Goal: Information Seeking & Learning: Learn about a topic

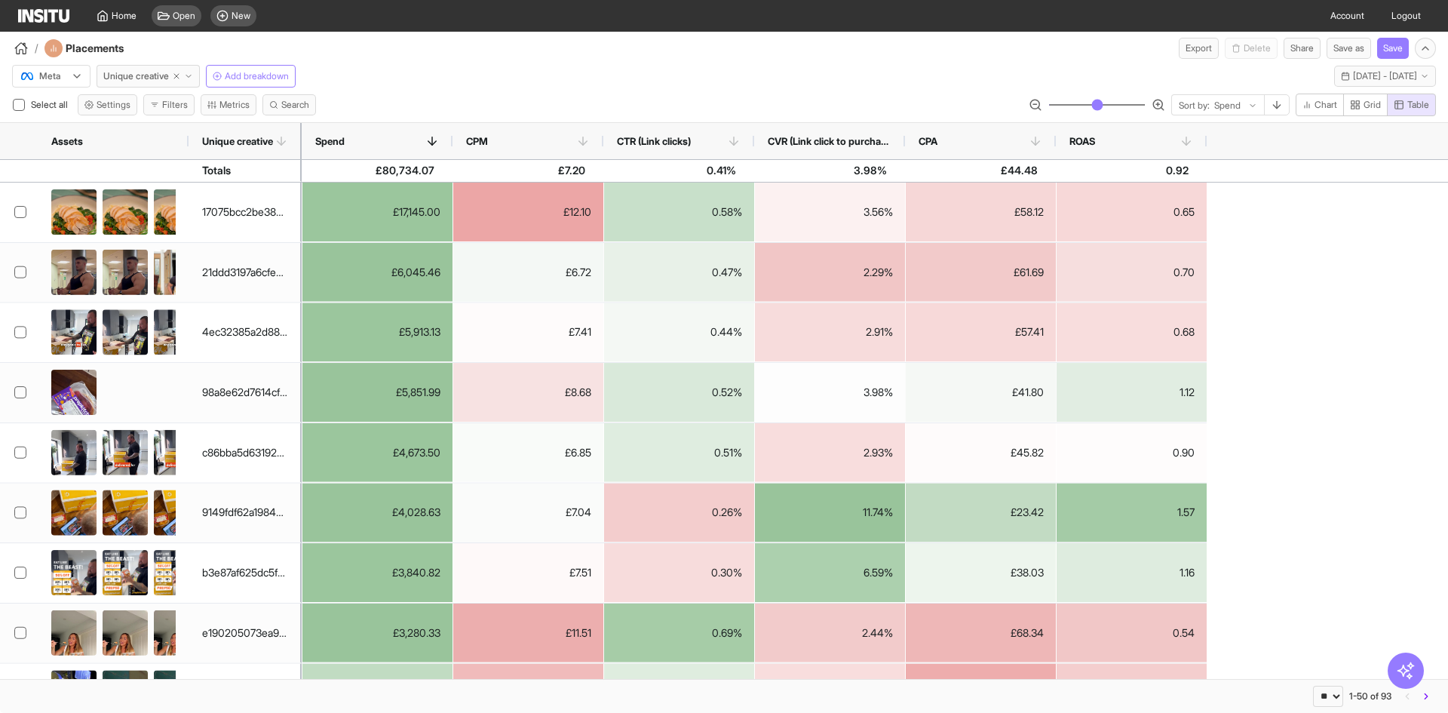
select select "**"
click at [127, 69] on div "Placements" at bounding box center [105, 77] width 57 height 19
click at [160, 78] on span "Unique creative" at bounding box center [136, 76] width 66 height 12
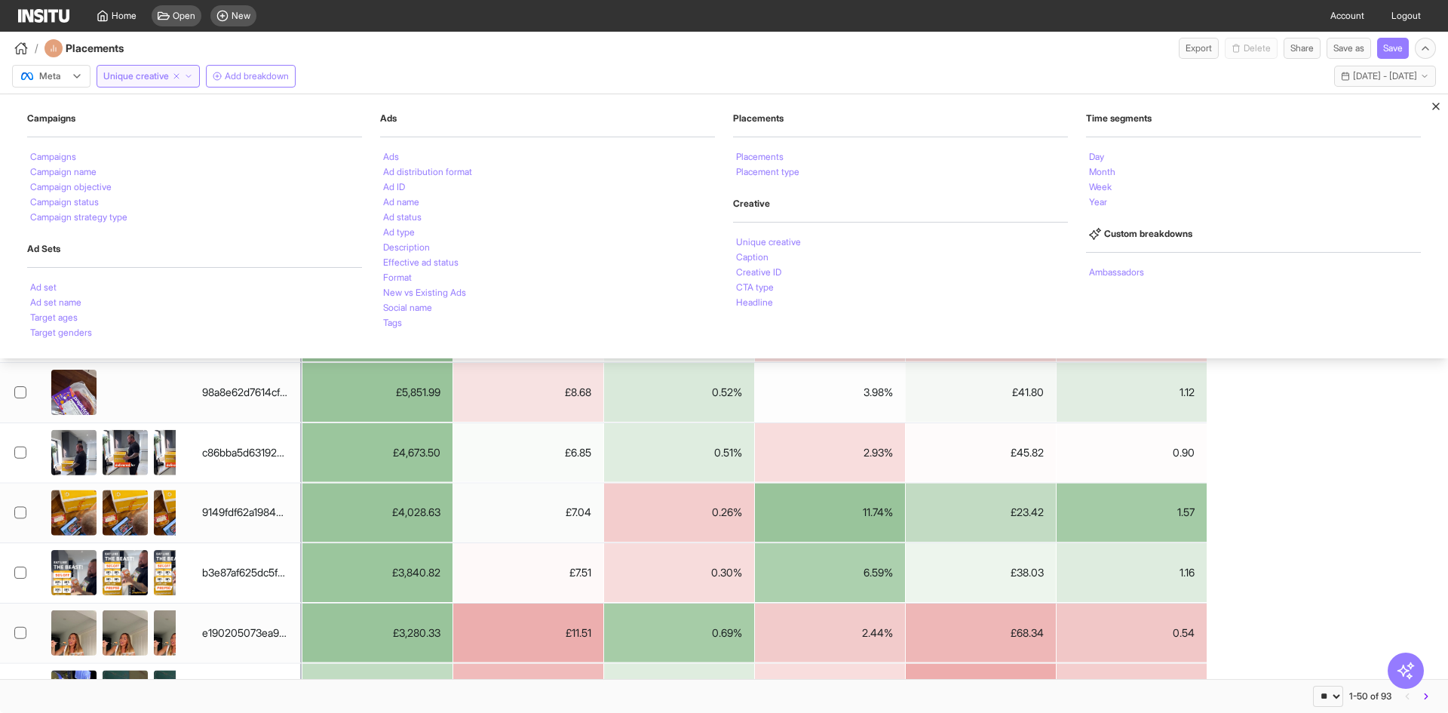
click at [416, 55] on div "/ Placements Export Delete Share Save as Save" at bounding box center [724, 45] width 1448 height 27
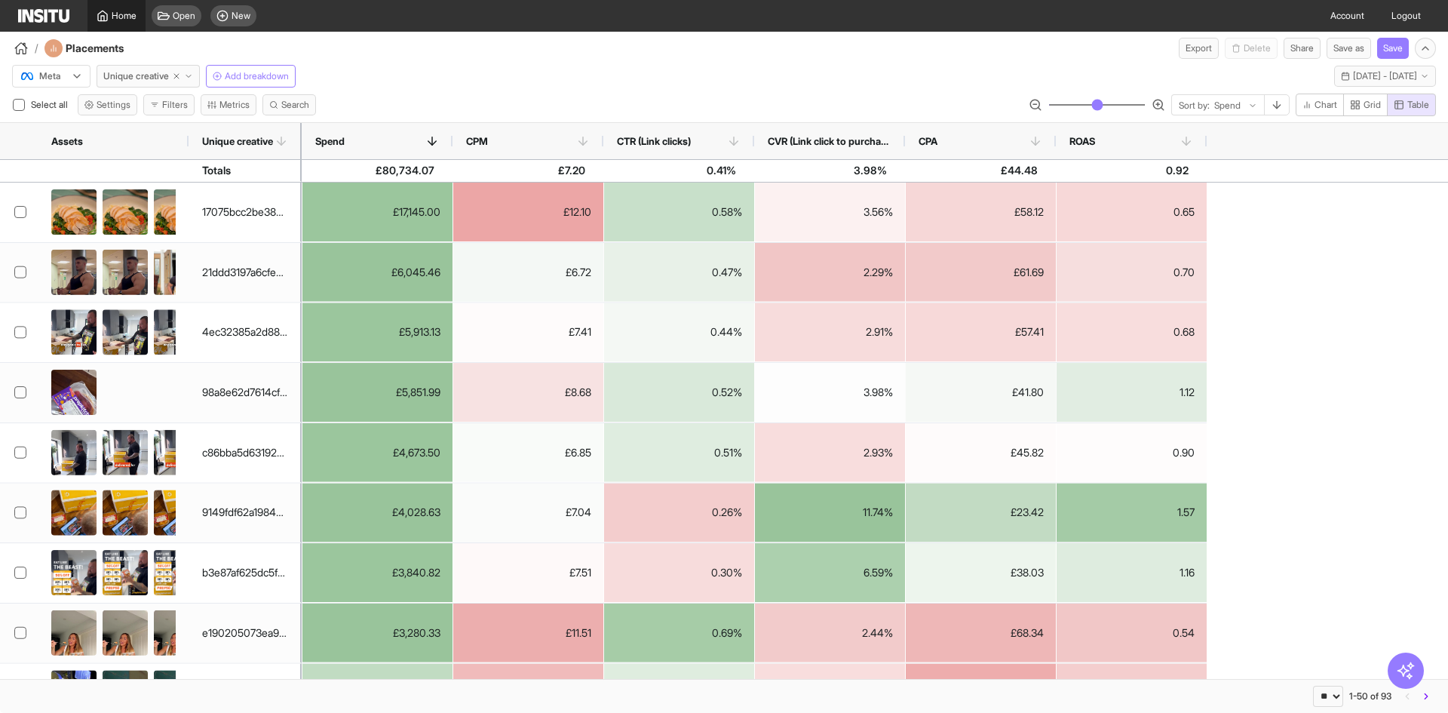
click at [113, 16] on span "Home" at bounding box center [124, 16] width 25 height 12
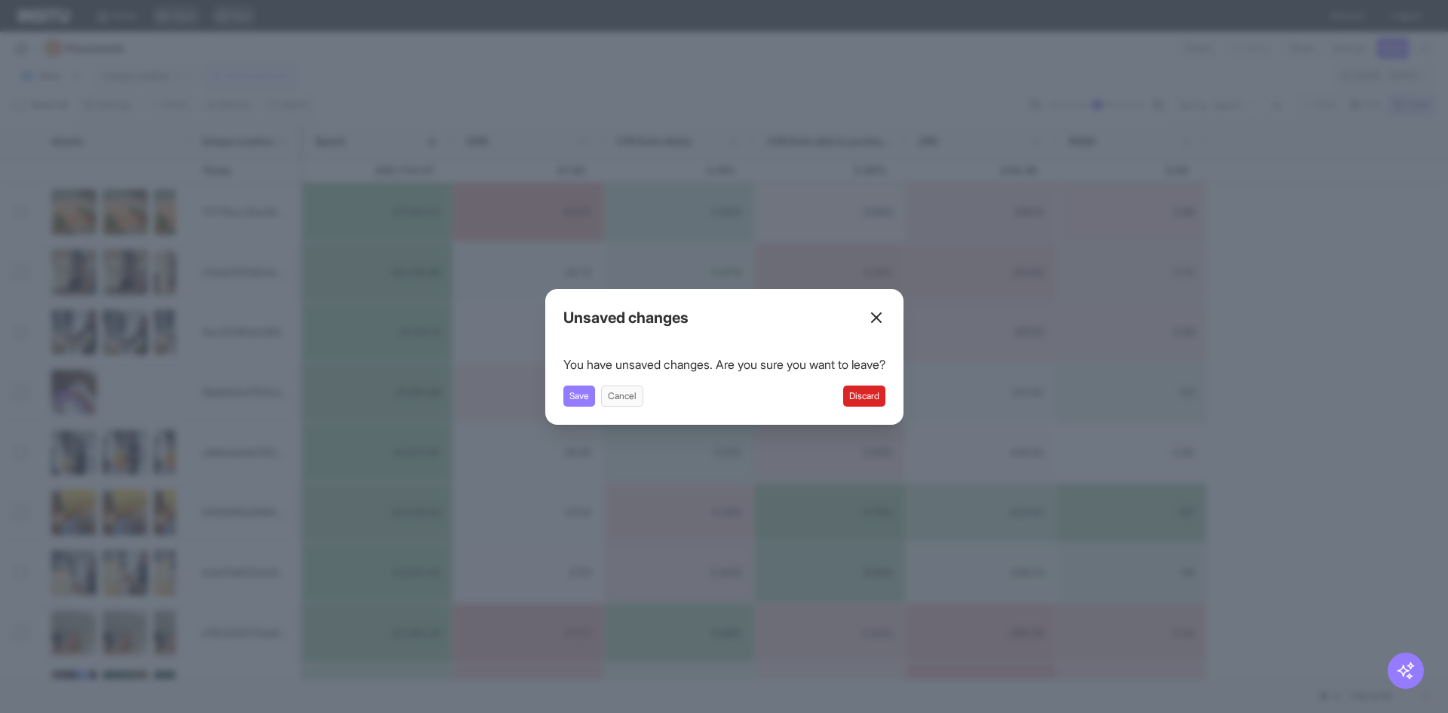
click at [880, 394] on button "Discard" at bounding box center [864, 395] width 42 height 21
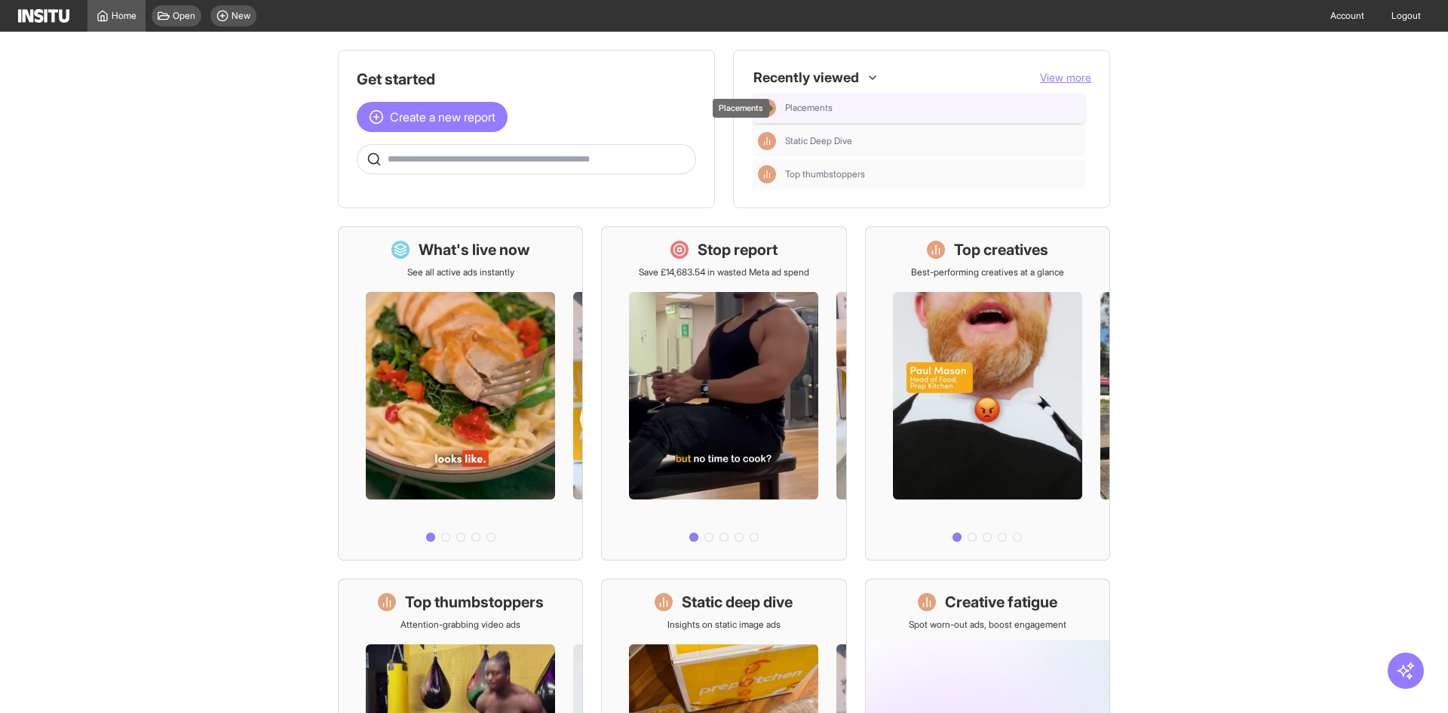
click at [832, 110] on div "Placements" at bounding box center [932, 108] width 294 height 12
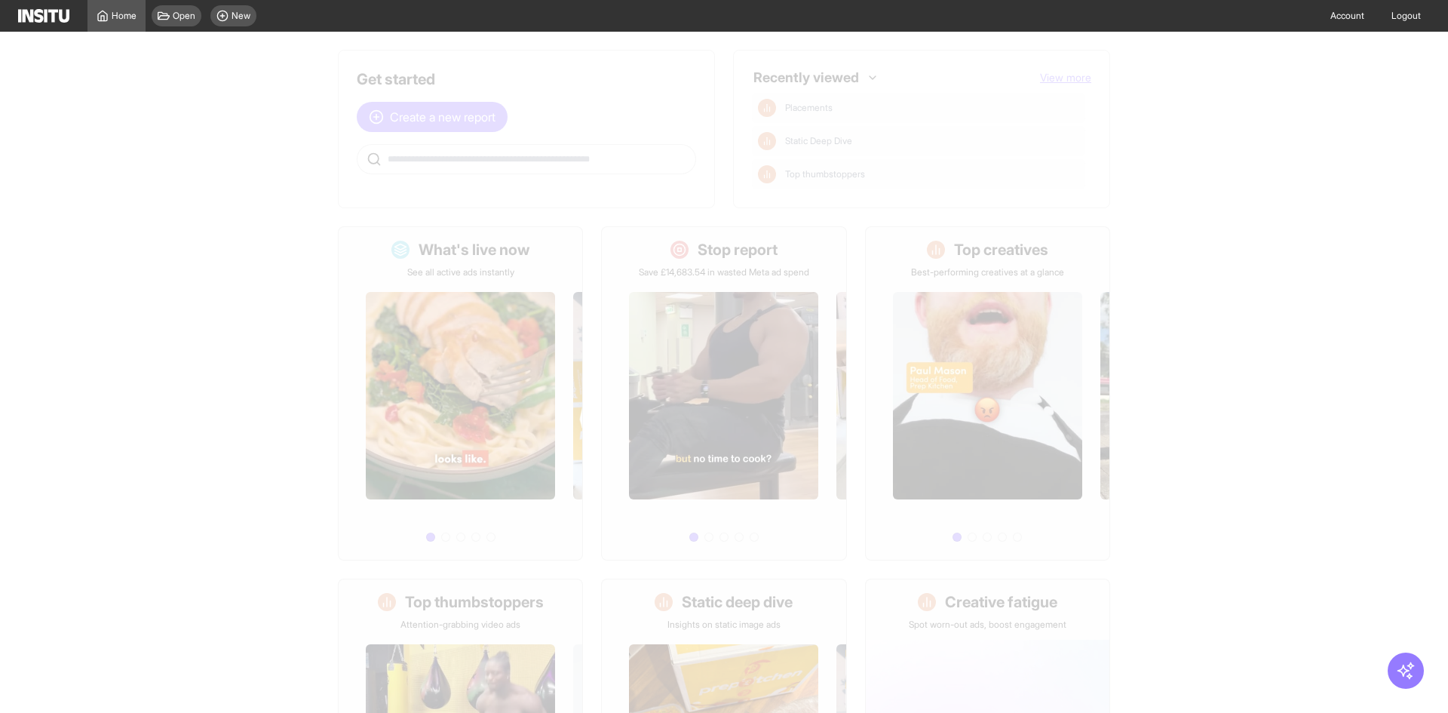
select select "**"
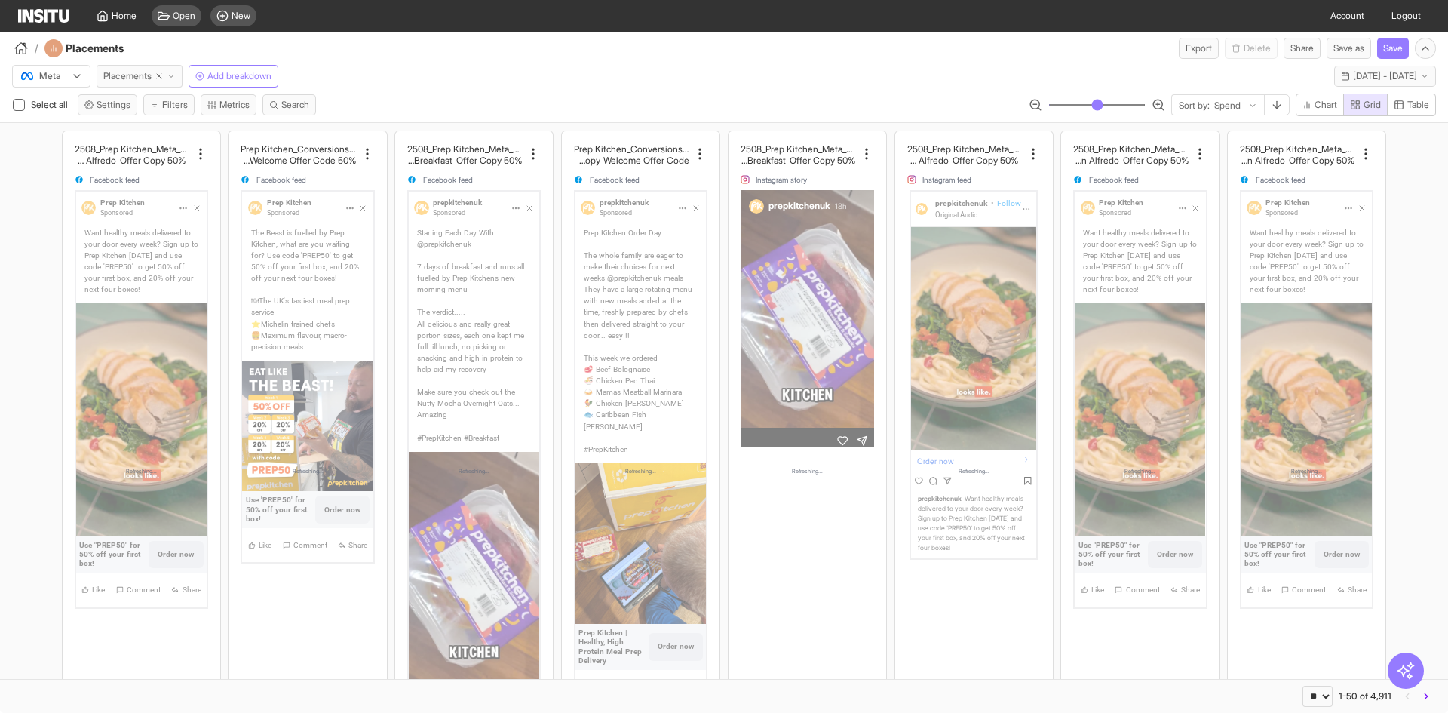
click at [127, 84] on button "Placements" at bounding box center [140, 76] width 86 height 23
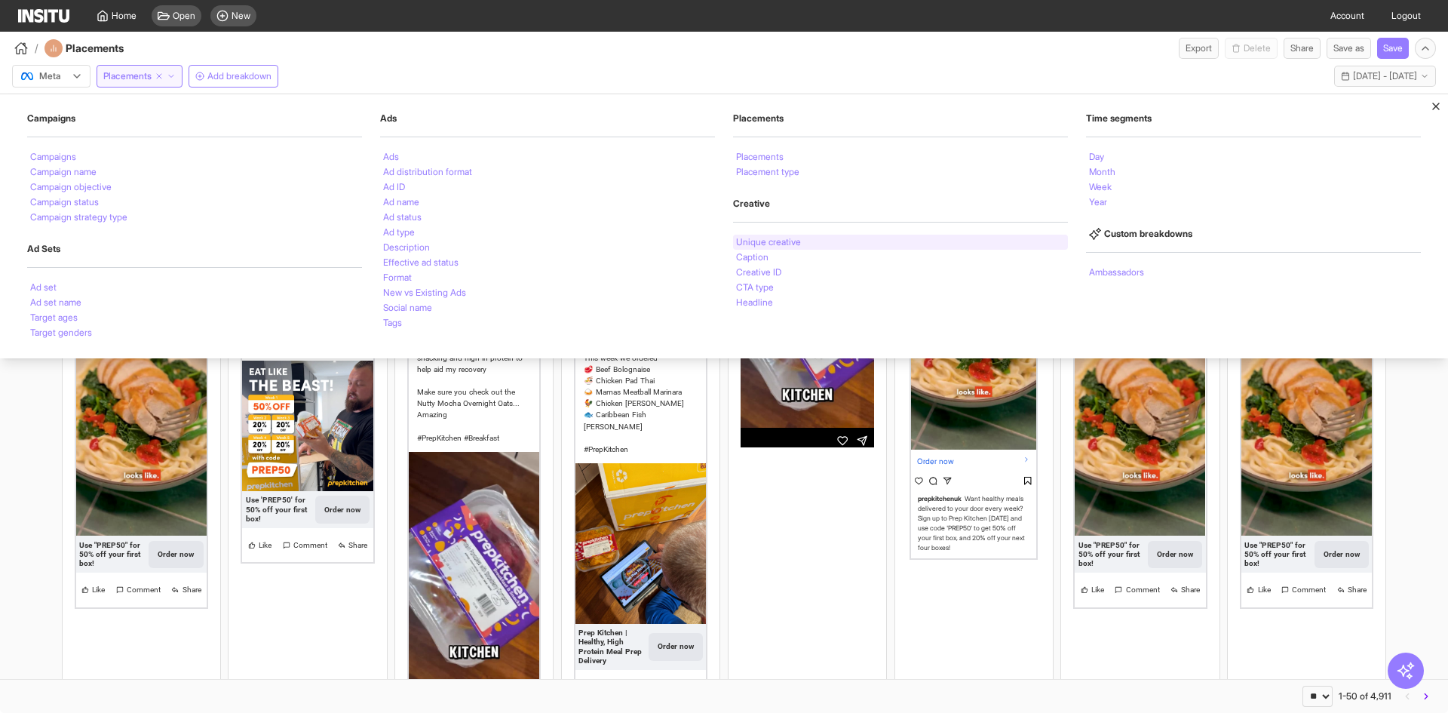
click at [792, 238] on li "Unique creative" at bounding box center [768, 242] width 65 height 9
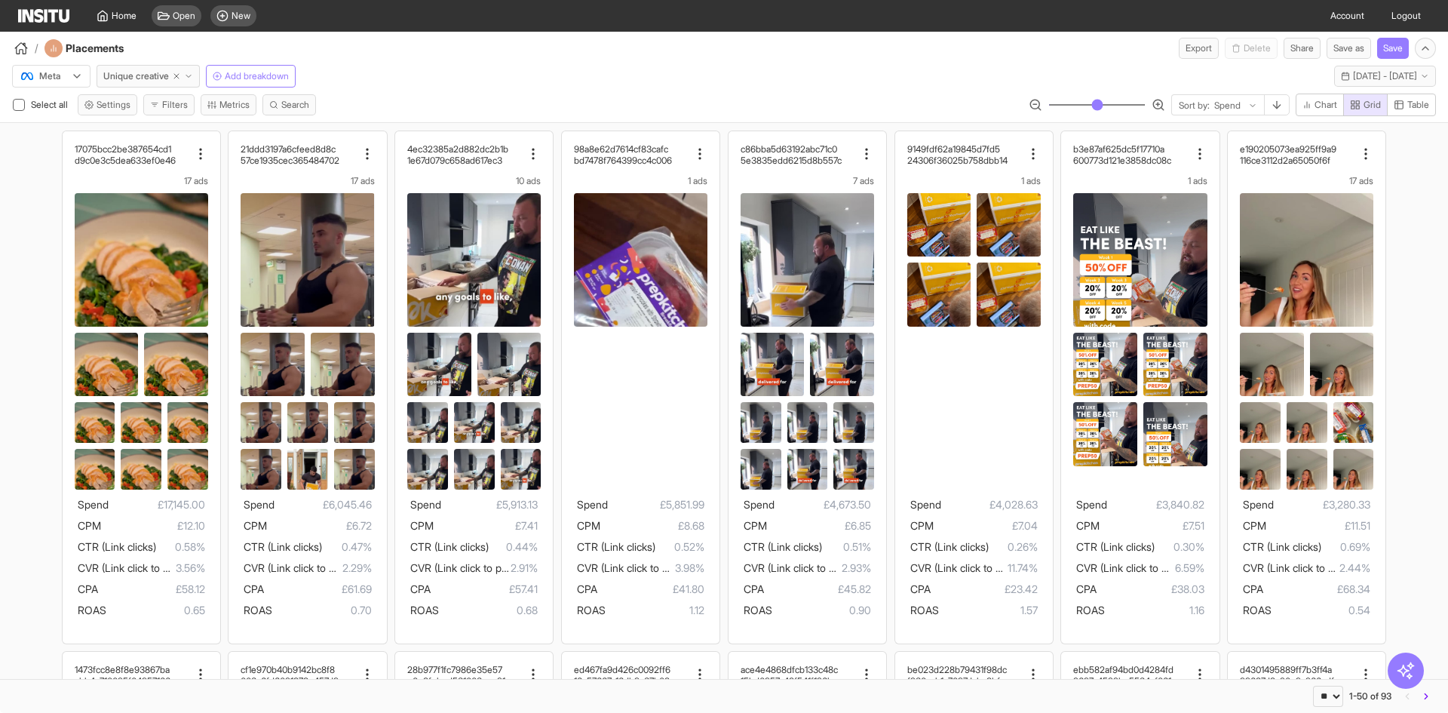
click at [547, 59] on div "Meta Unique creative Add breakdown [DATE] - [DATE] [DATE] - [DATE]" at bounding box center [724, 73] width 1448 height 29
click at [119, 69] on button "Unique creative" at bounding box center [148, 76] width 103 height 23
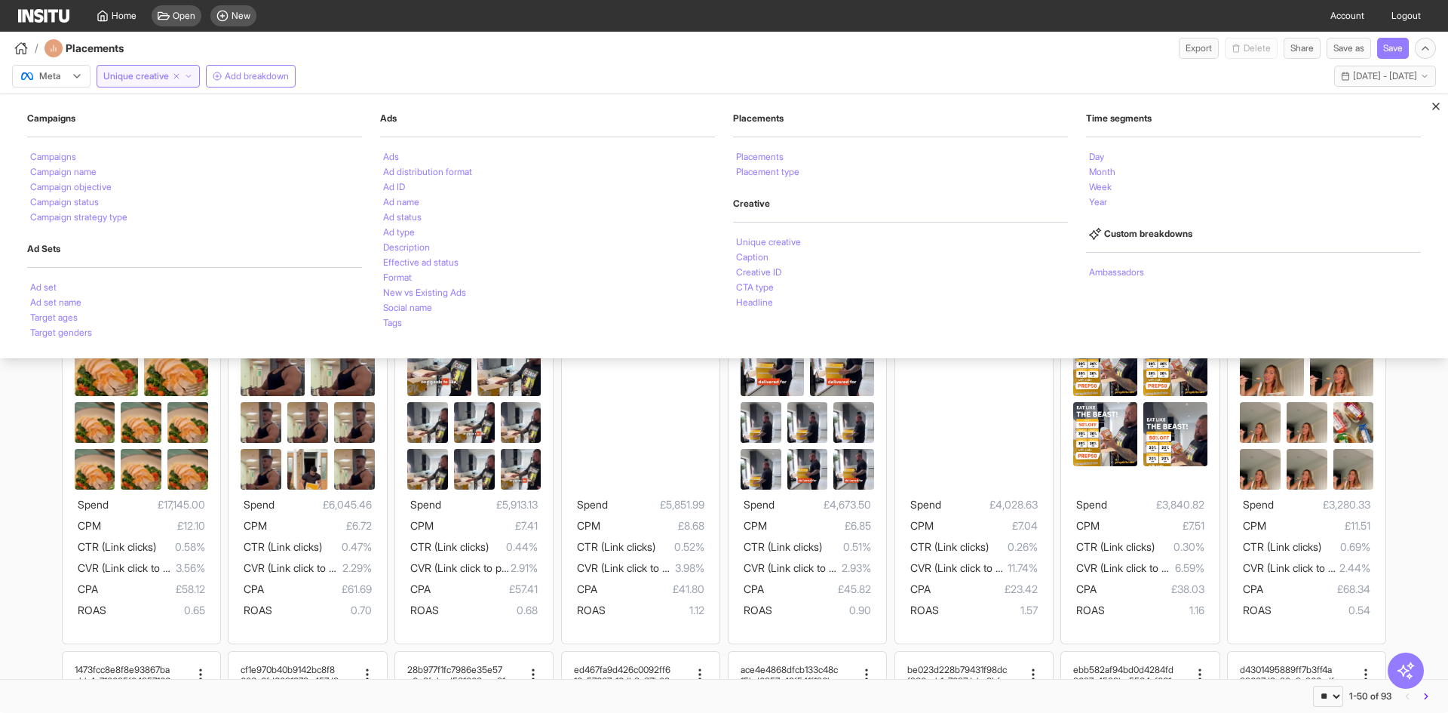
click at [1433, 108] on icon at bounding box center [1436, 106] width 12 height 12
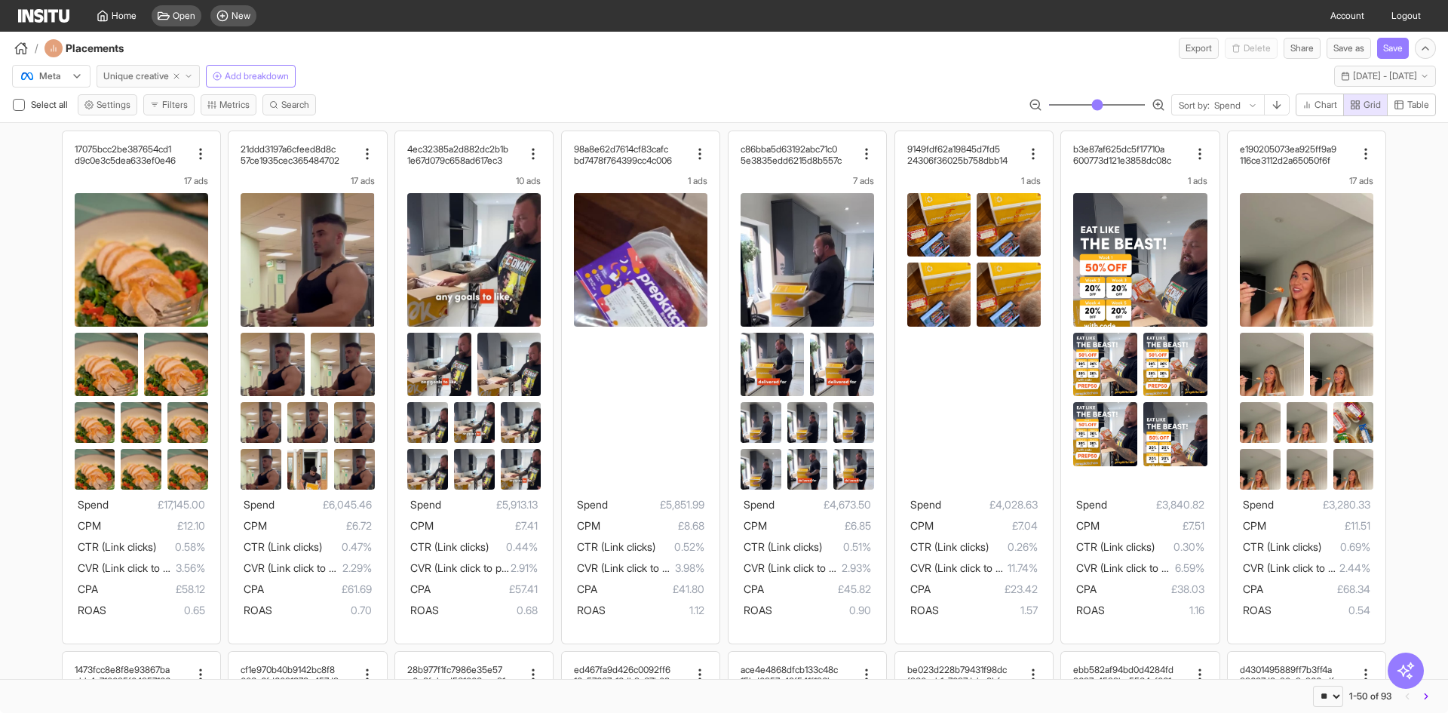
click at [127, 68] on button "Unique creative" at bounding box center [148, 76] width 103 height 23
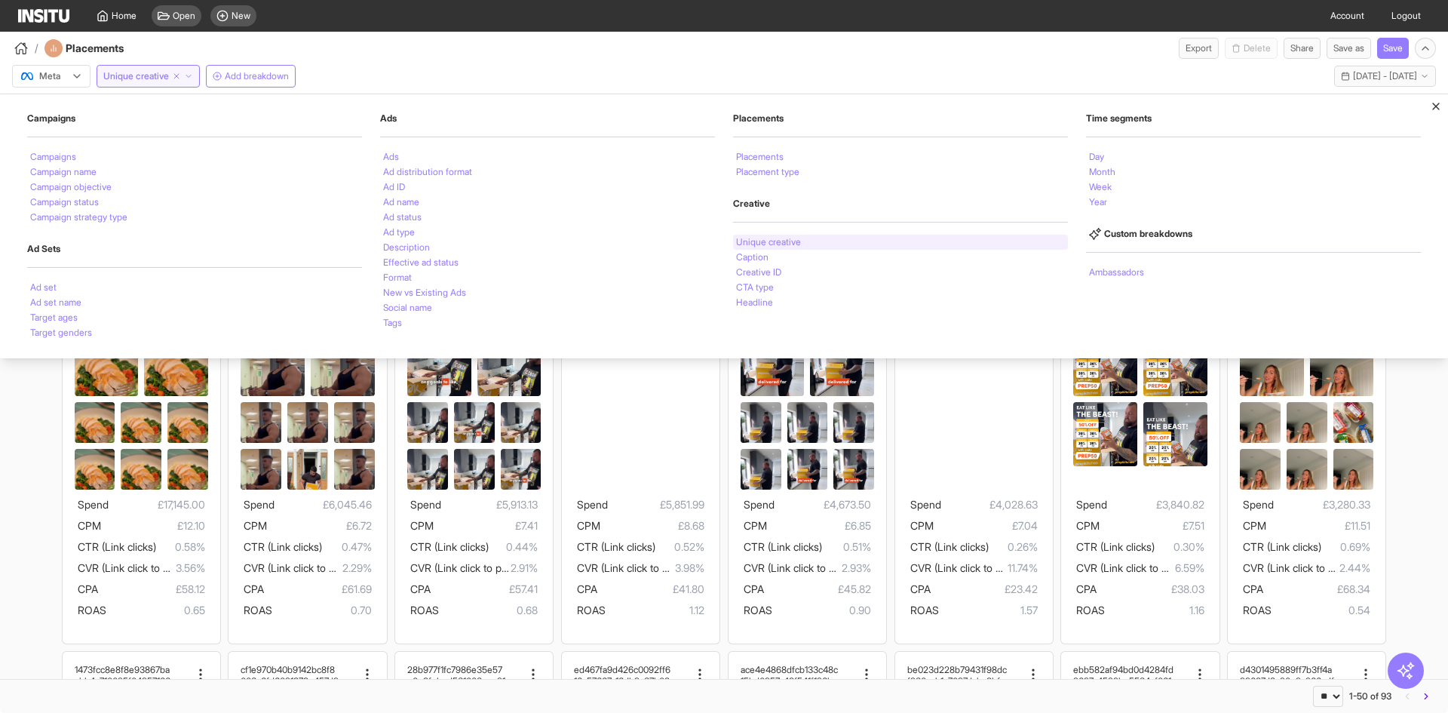
click at [791, 242] on li "Unique creative" at bounding box center [768, 242] width 65 height 9
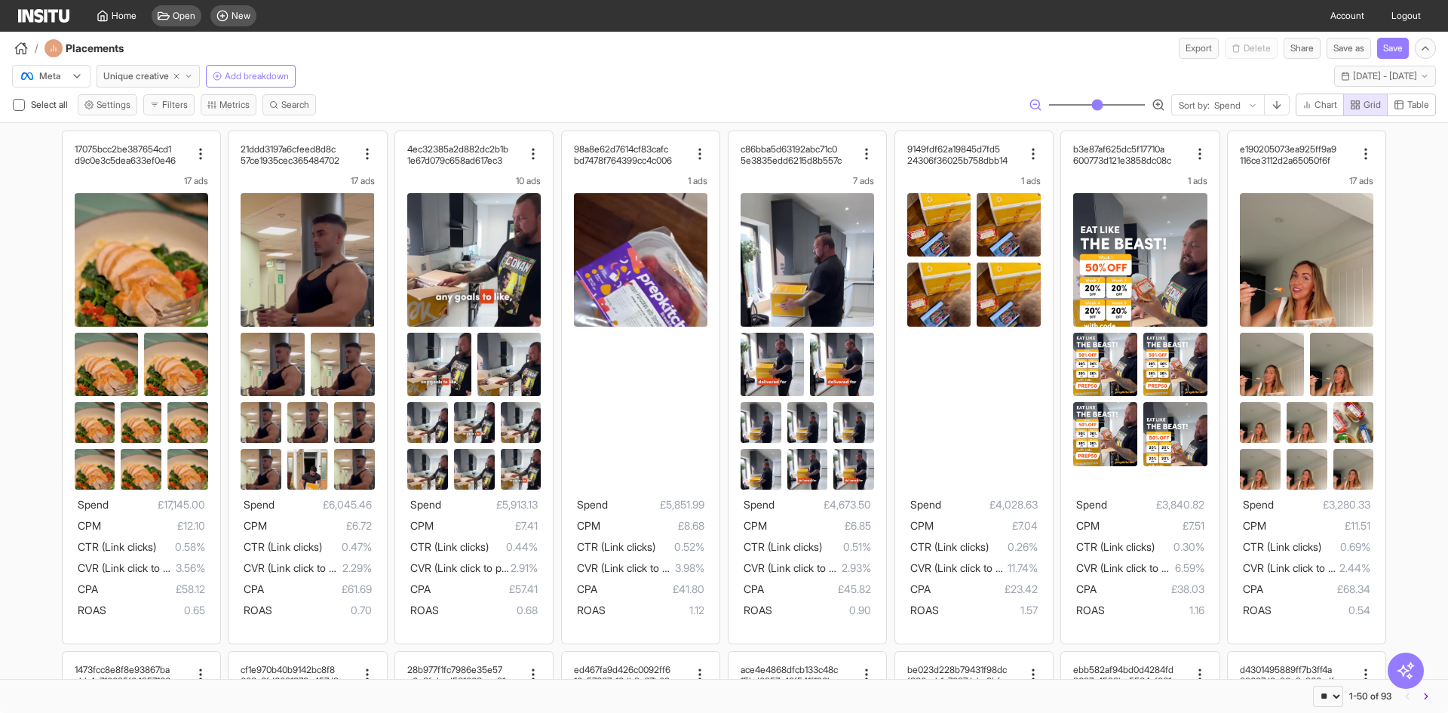
click at [1031, 105] on icon "button" at bounding box center [1036, 105] width 14 height 14
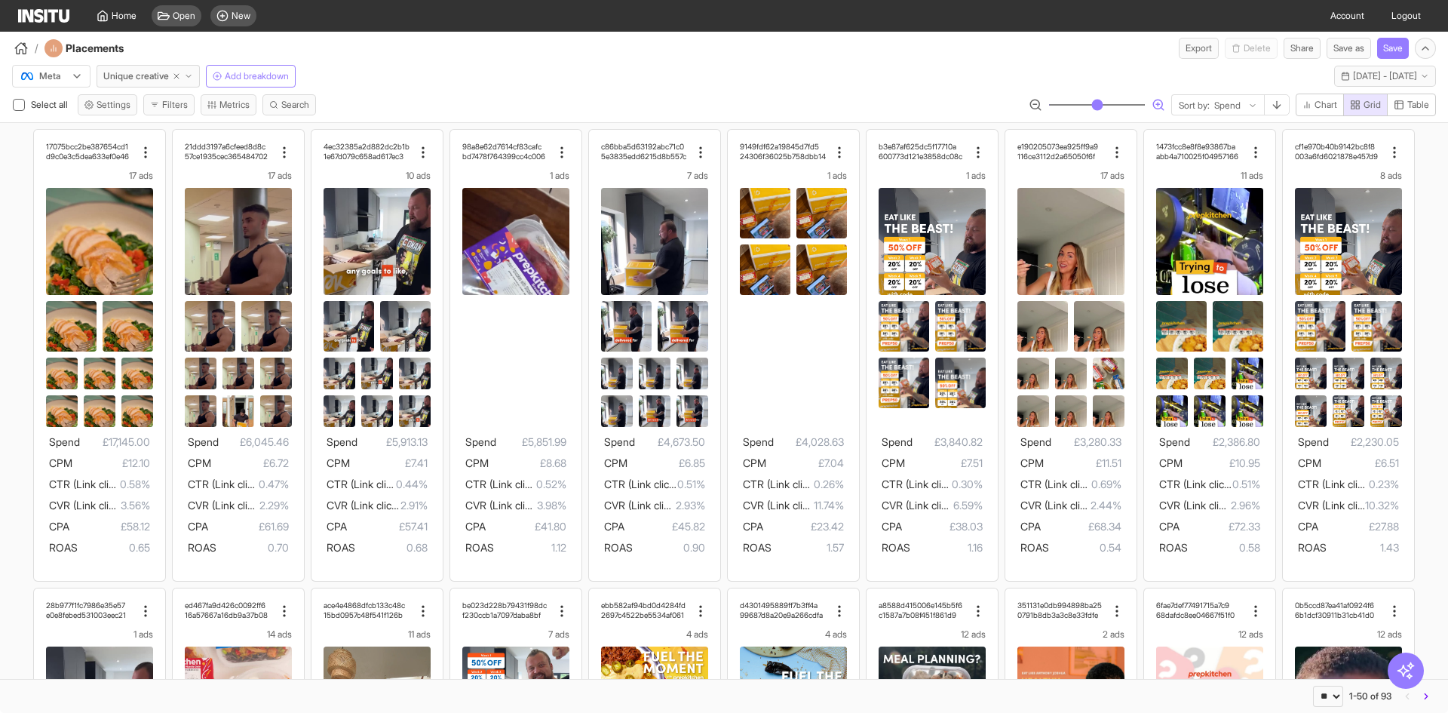
click at [1155, 103] on circle "button" at bounding box center [1157, 104] width 9 height 9
type input "**"
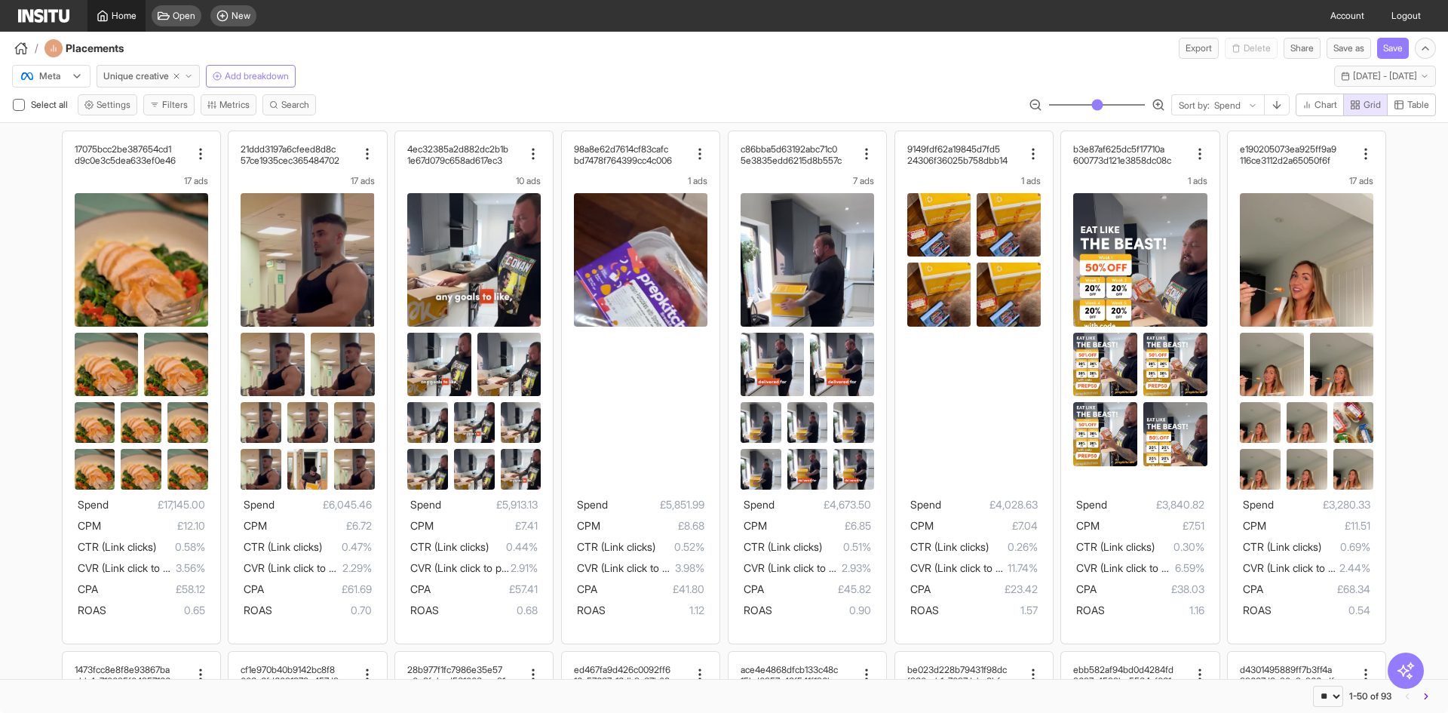
click at [99, 18] on icon at bounding box center [103, 16] width 12 height 12
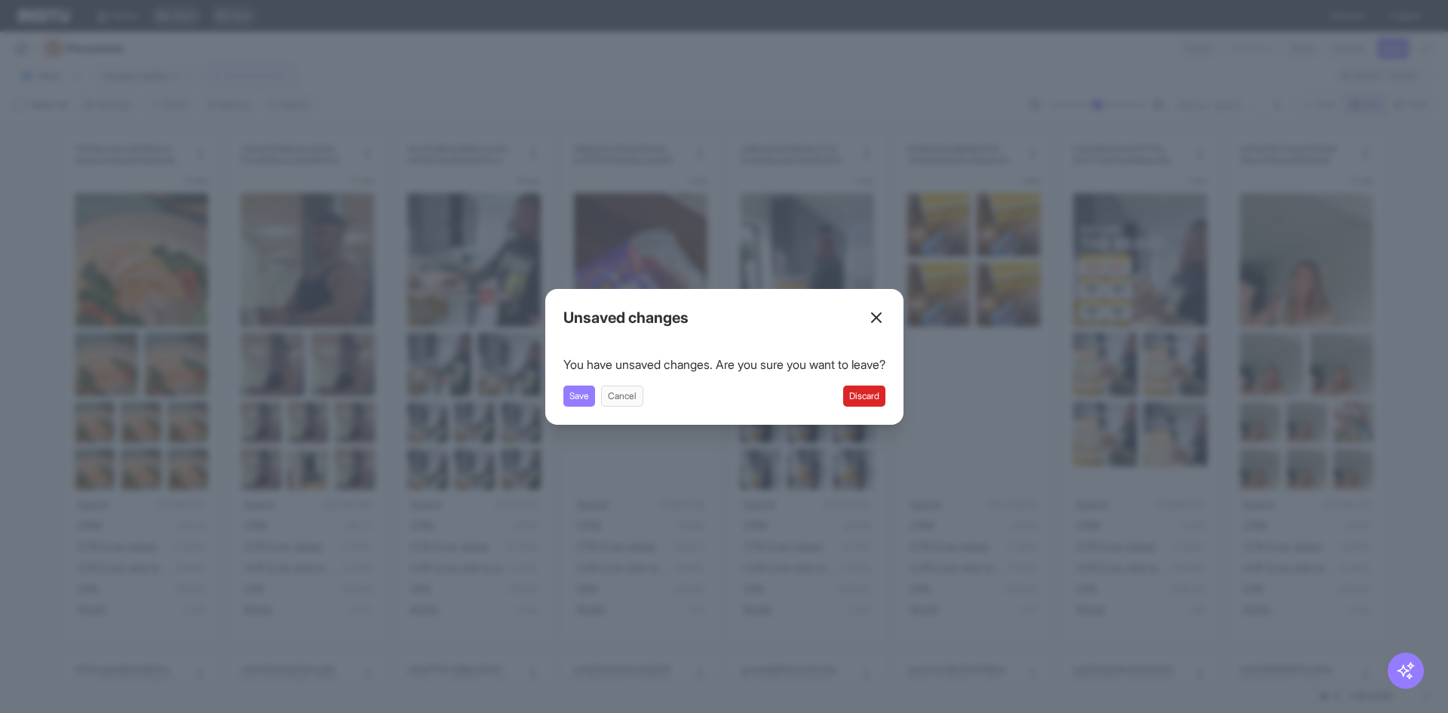
click at [879, 402] on button "Discard" at bounding box center [864, 395] width 42 height 21
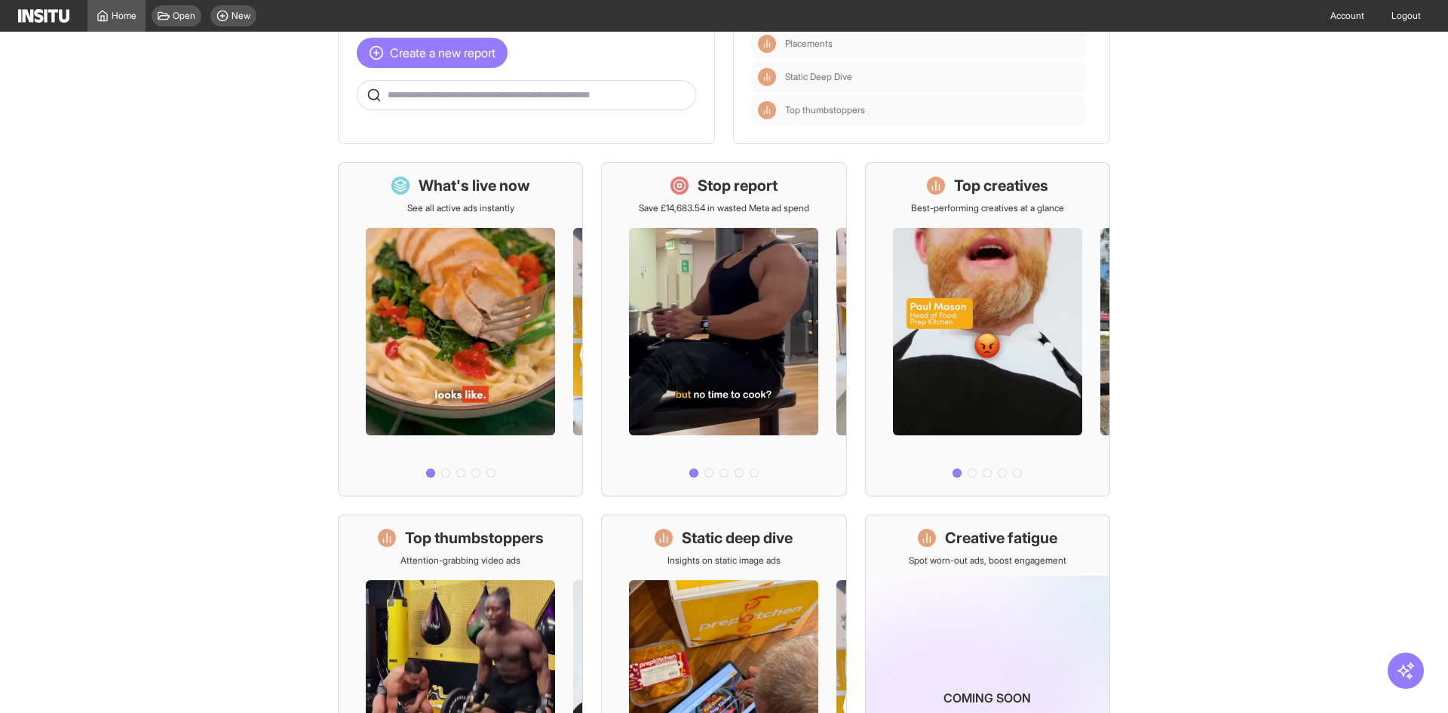
scroll to position [64, 0]
click at [1026, 205] on p "Best-performing creatives at a glance" at bounding box center [987, 208] width 153 height 12
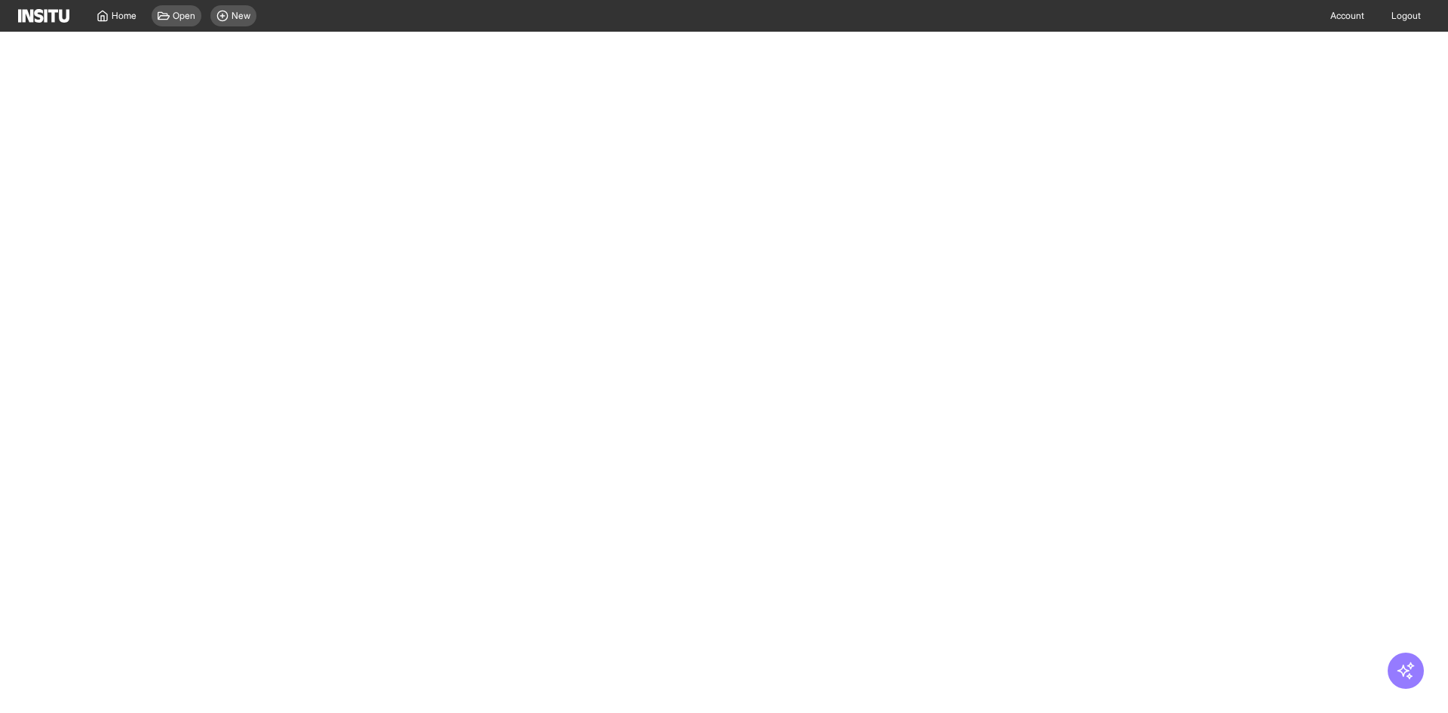
select select "**"
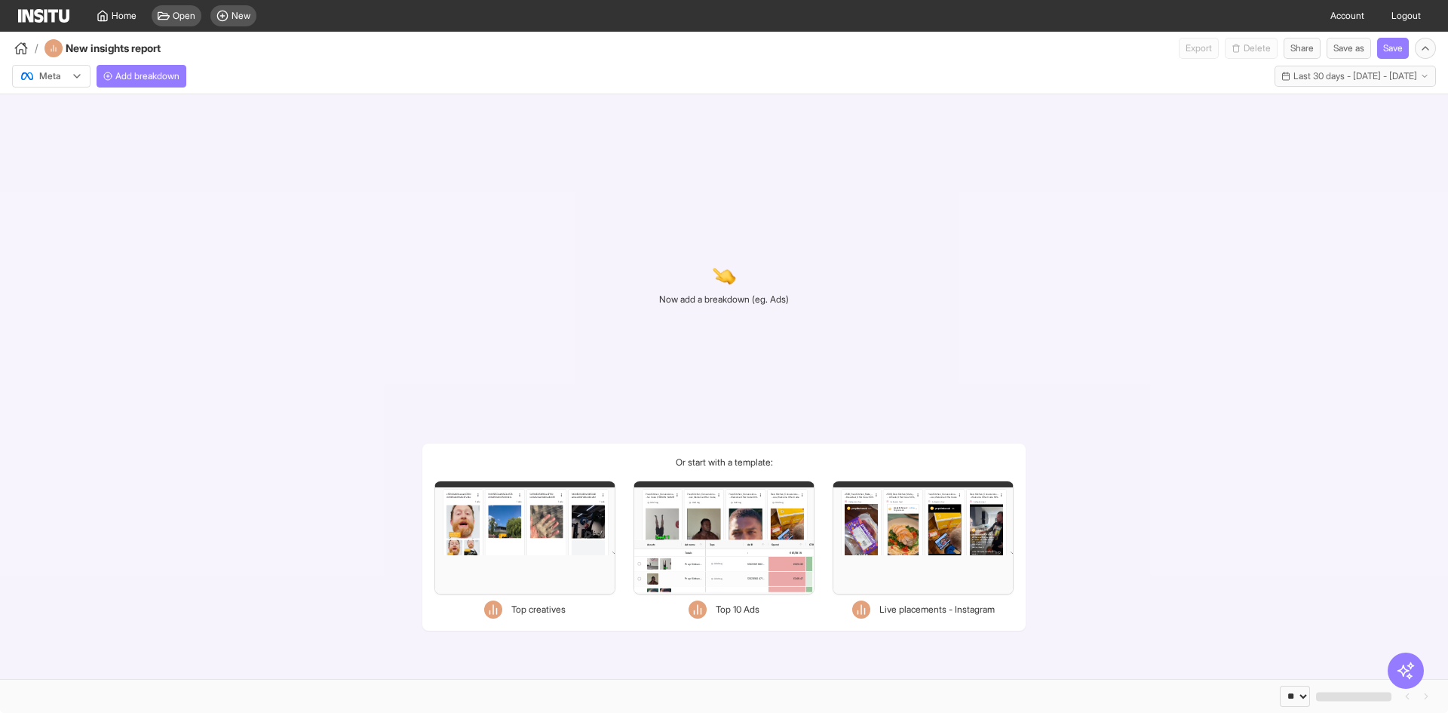
click at [480, 543] on div "Filters Format Static Video Static & Video Placement types Instagram Explore St…" at bounding box center [524, 537] width 181 height 113
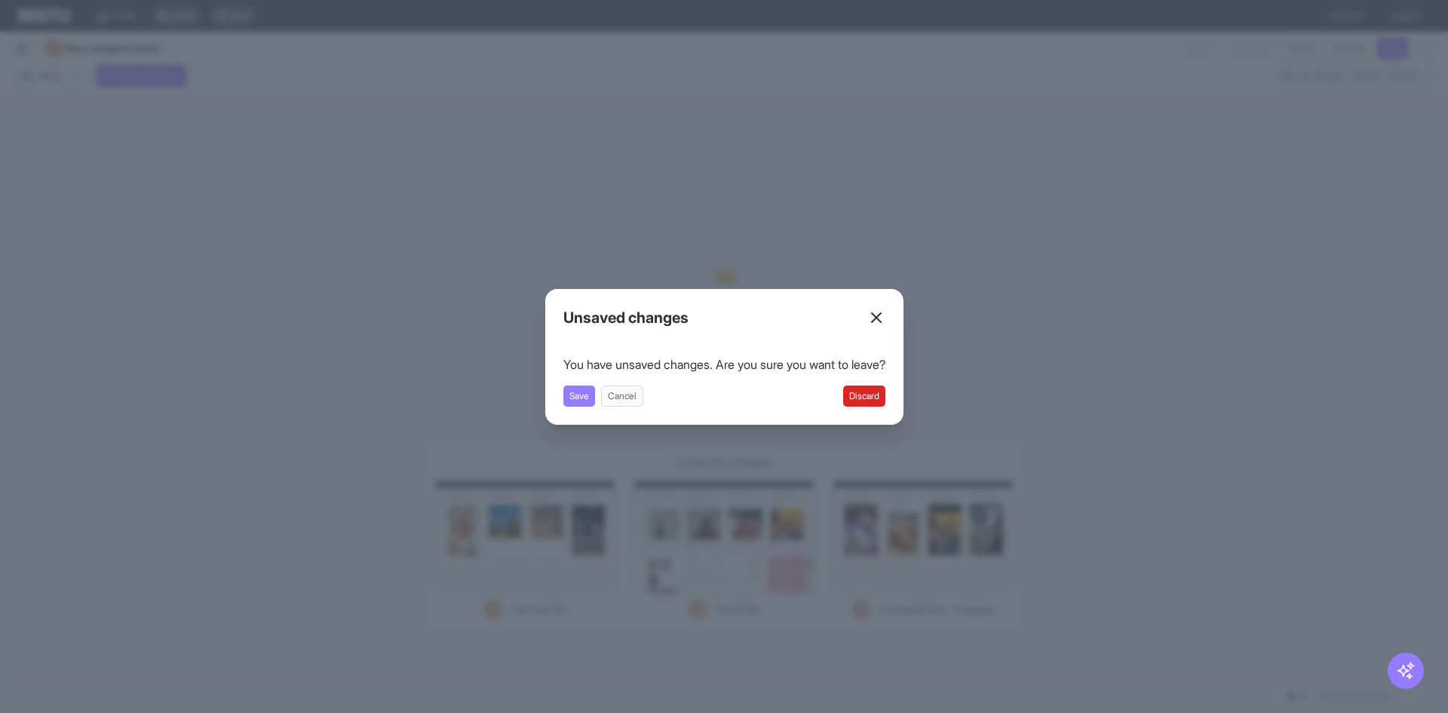
click at [877, 399] on button "Discard" at bounding box center [864, 395] width 42 height 21
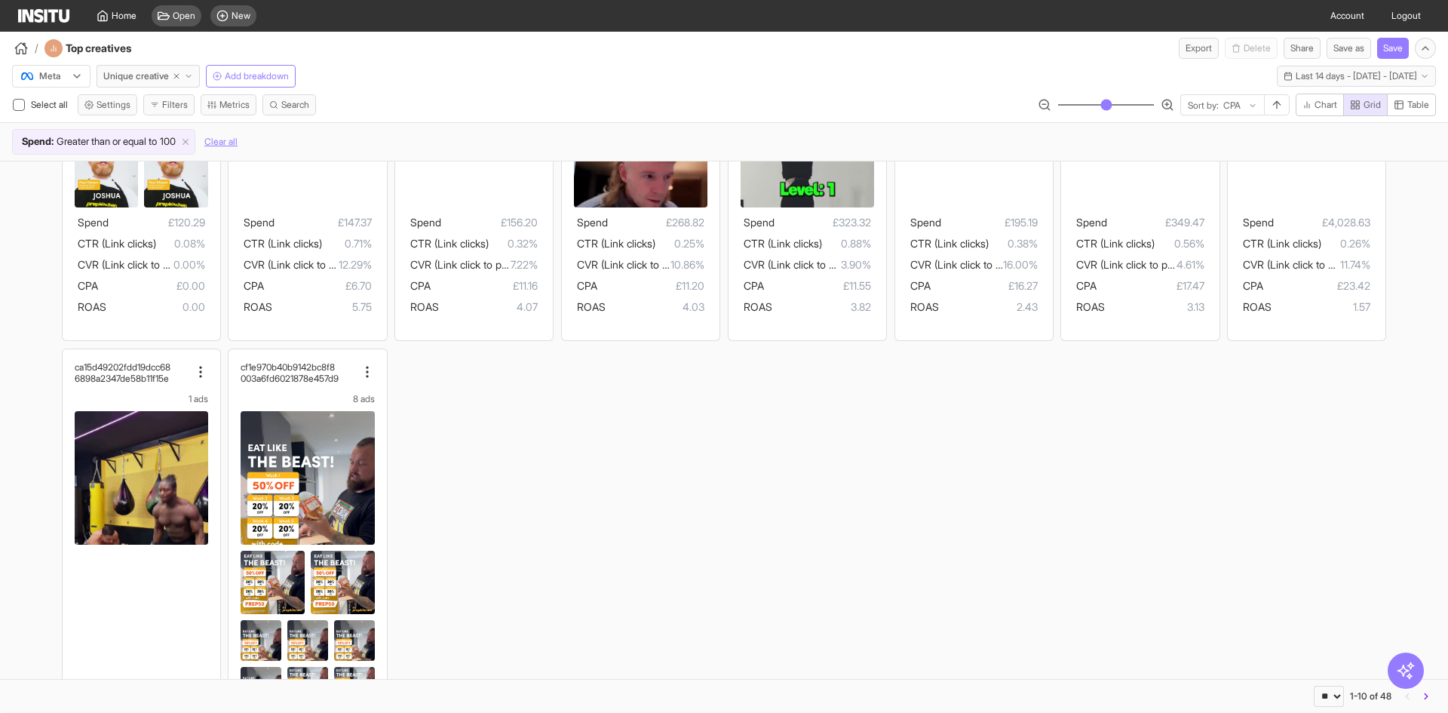
scroll to position [466, 0]
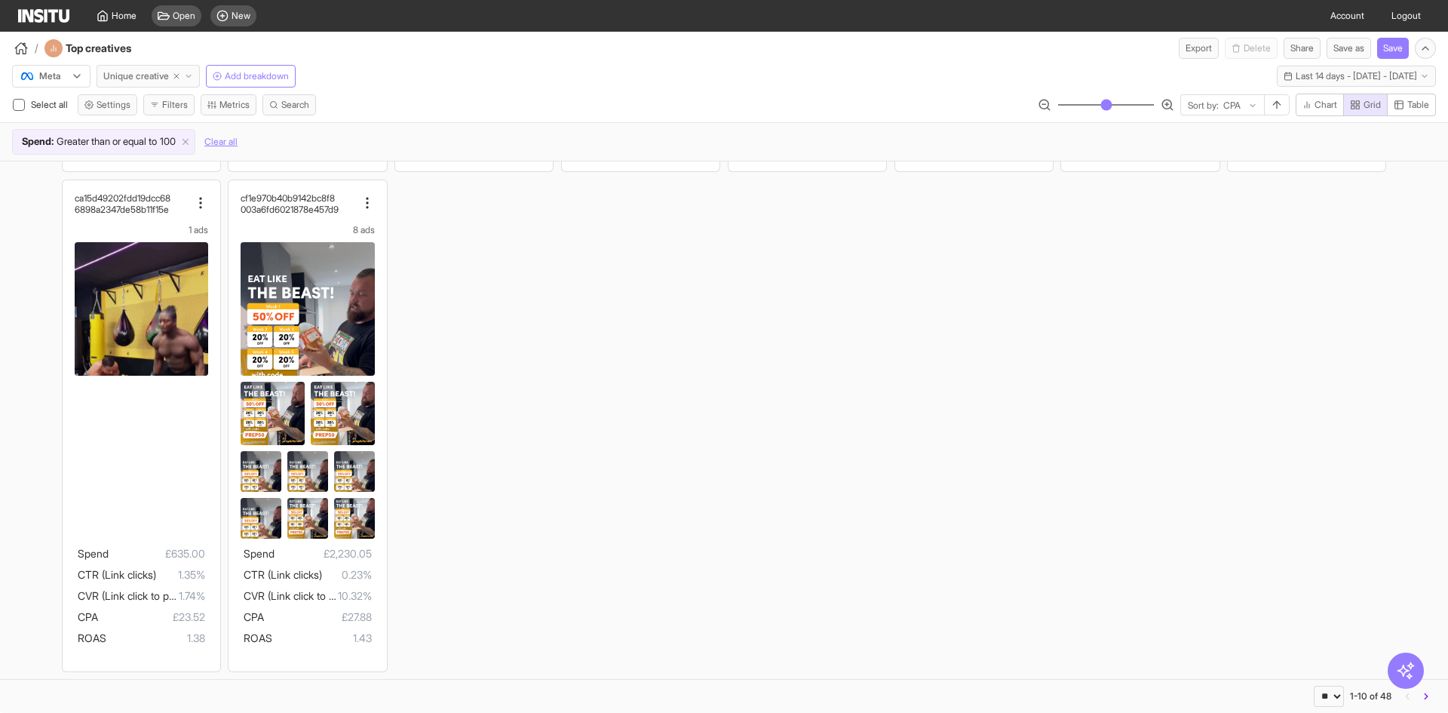
click at [173, 75] on button "Unique creative" at bounding box center [148, 76] width 103 height 23
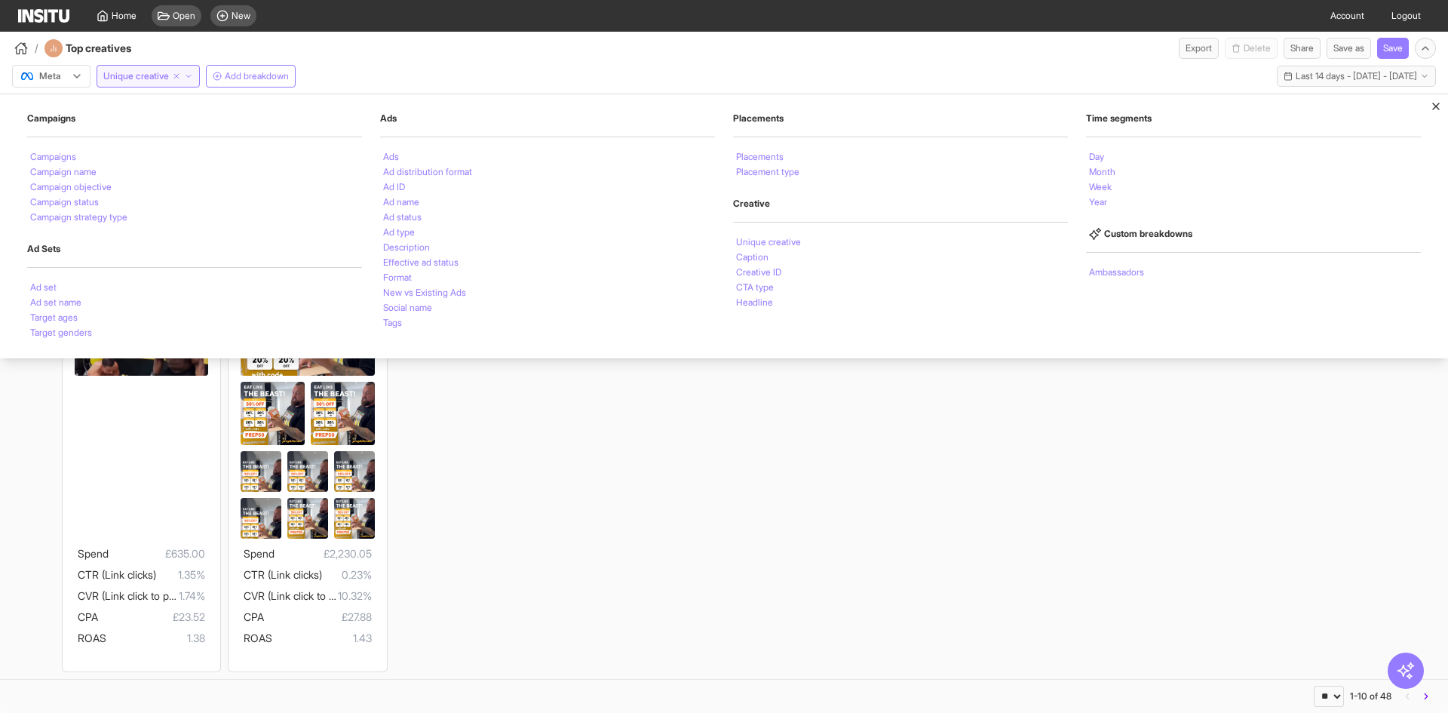
click at [439, 45] on div "/ Top creatives Export Delete Share Save as Save" at bounding box center [724, 45] width 1448 height 27
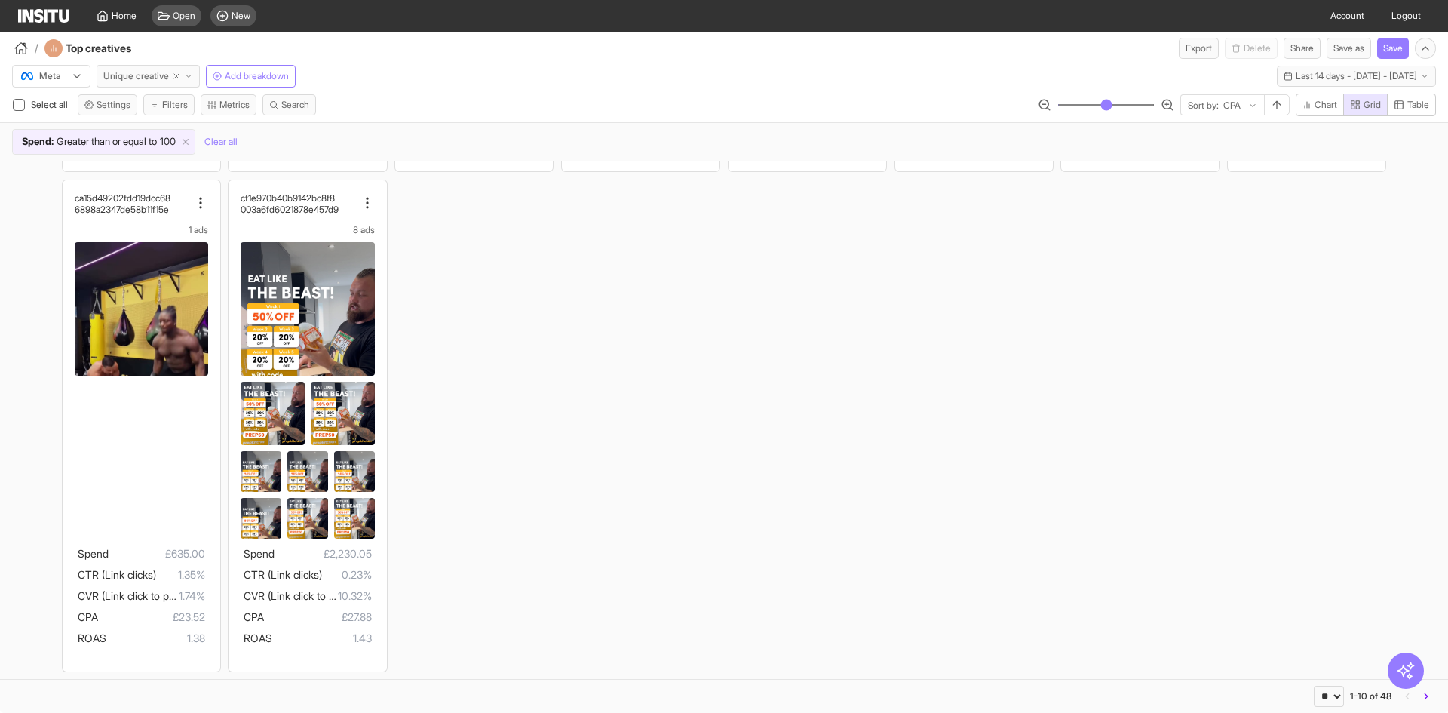
click at [164, 73] on span "Unique creative" at bounding box center [136, 76] width 66 height 12
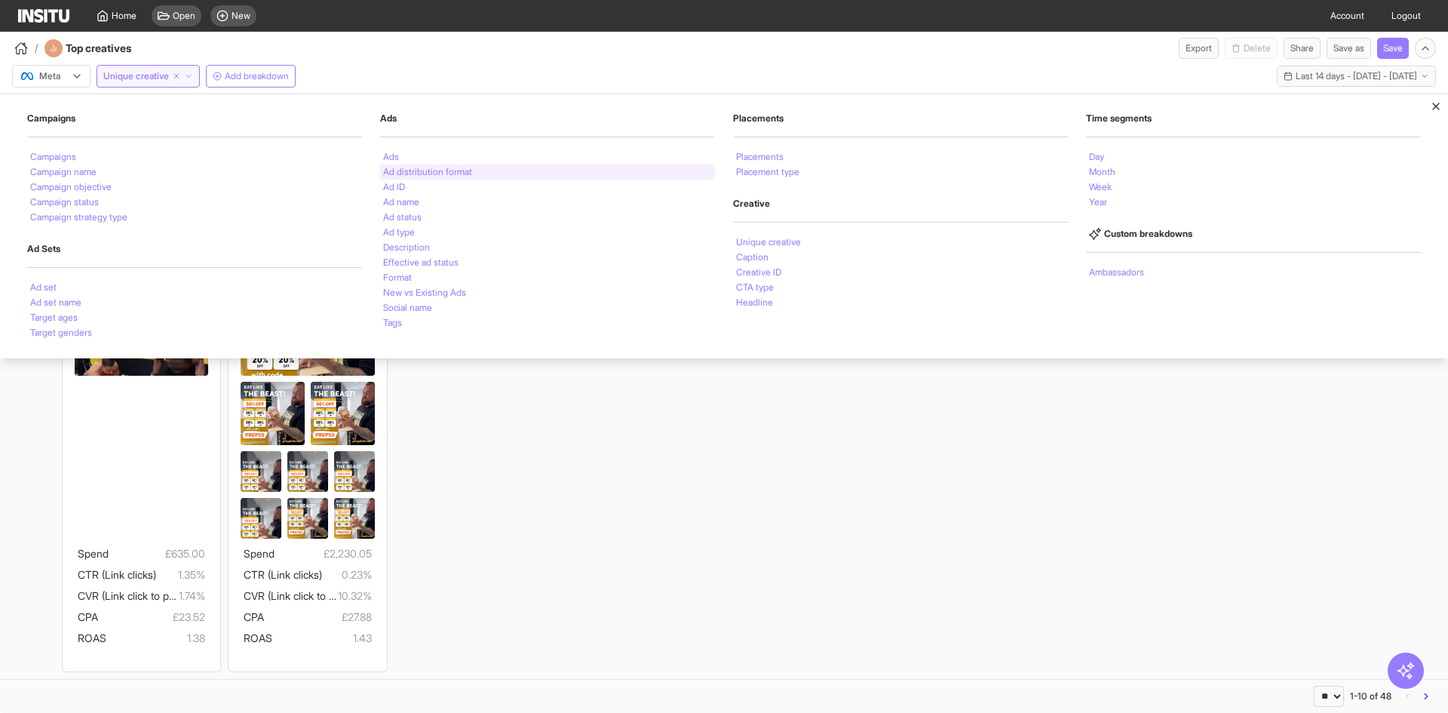
click at [460, 178] on div "Ad distribution format" at bounding box center [547, 171] width 335 height 15
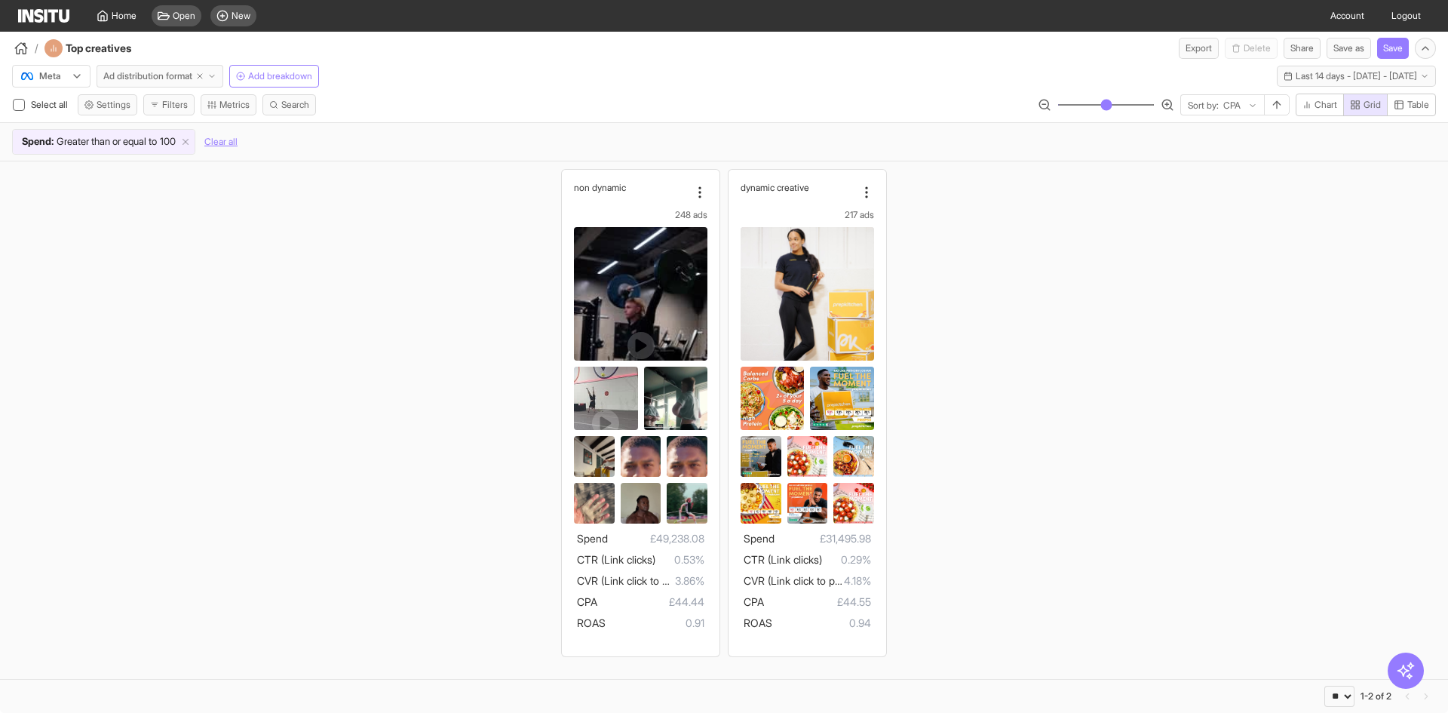
click at [146, 79] on span "Ad distribution format" at bounding box center [147, 76] width 89 height 12
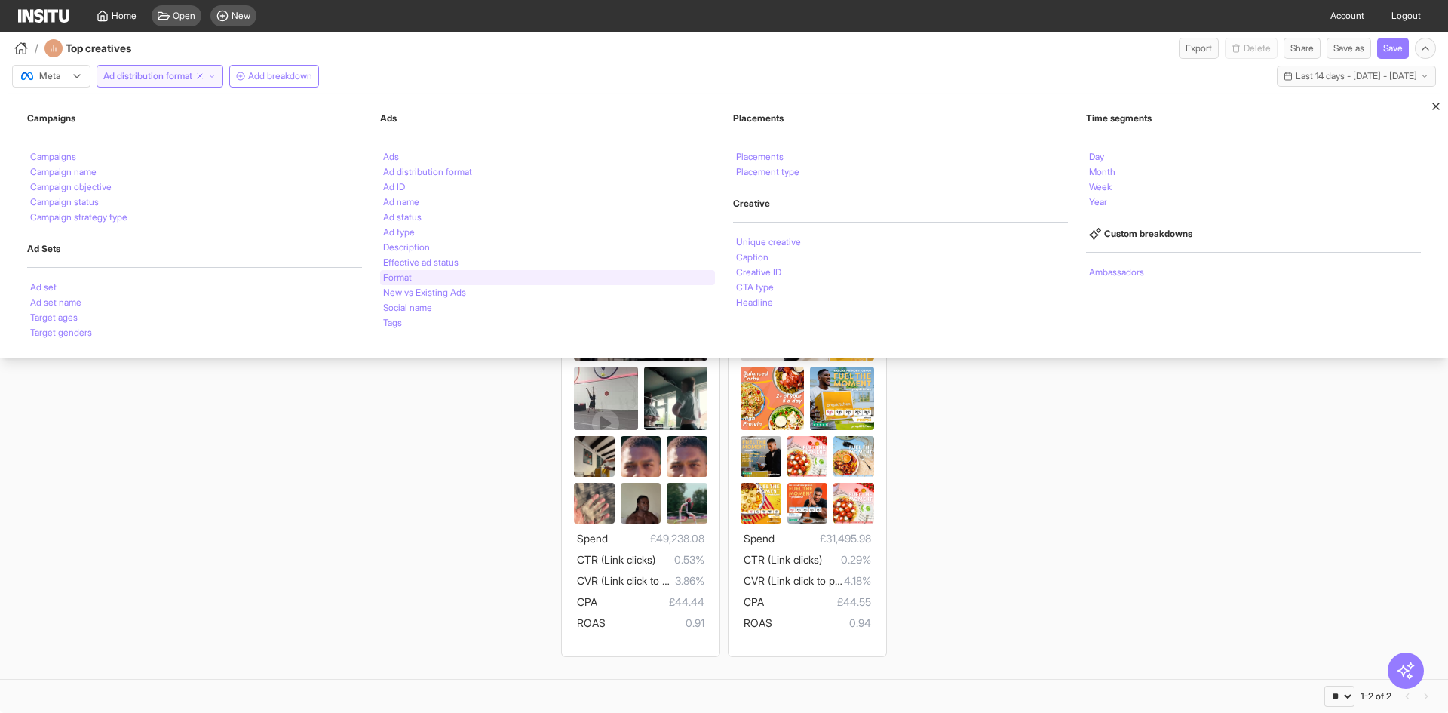
click at [417, 278] on div "Format" at bounding box center [547, 277] width 335 height 15
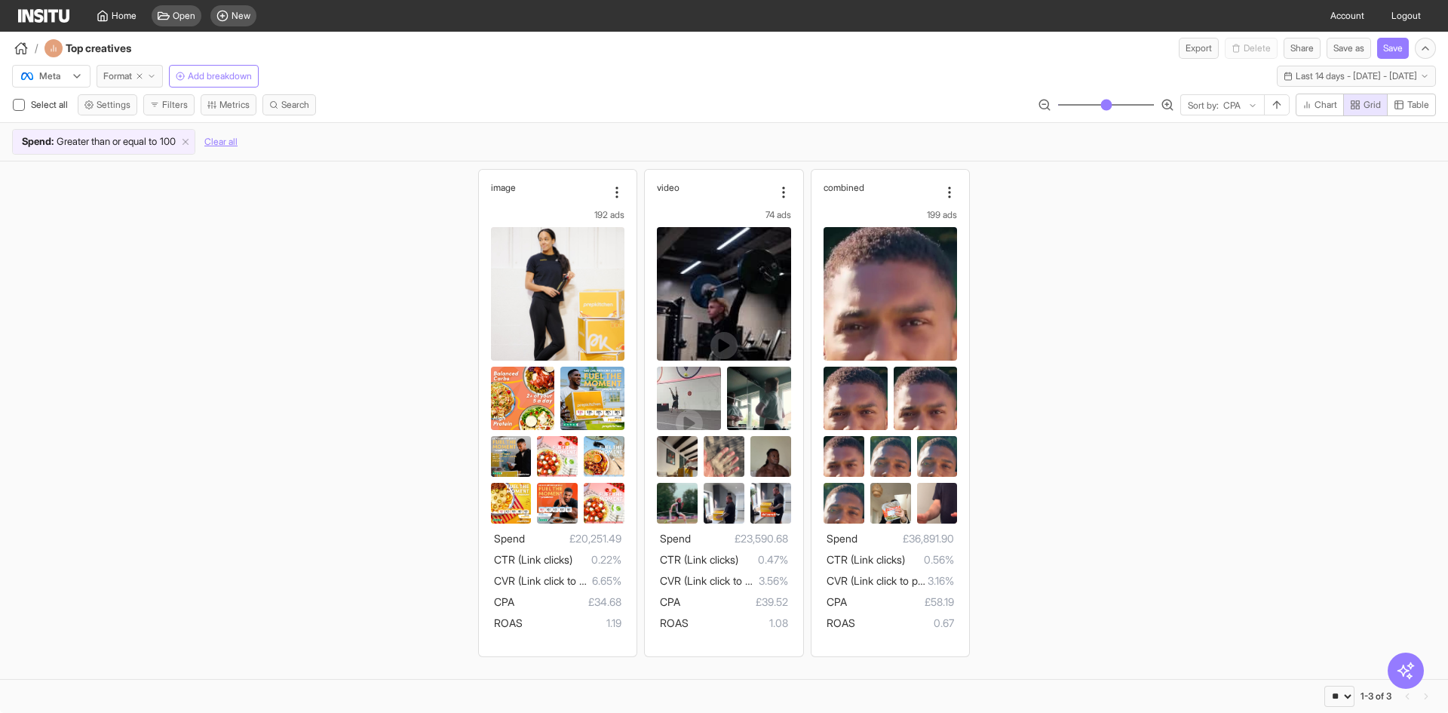
click at [111, 66] on button "Format" at bounding box center [130, 76] width 66 height 23
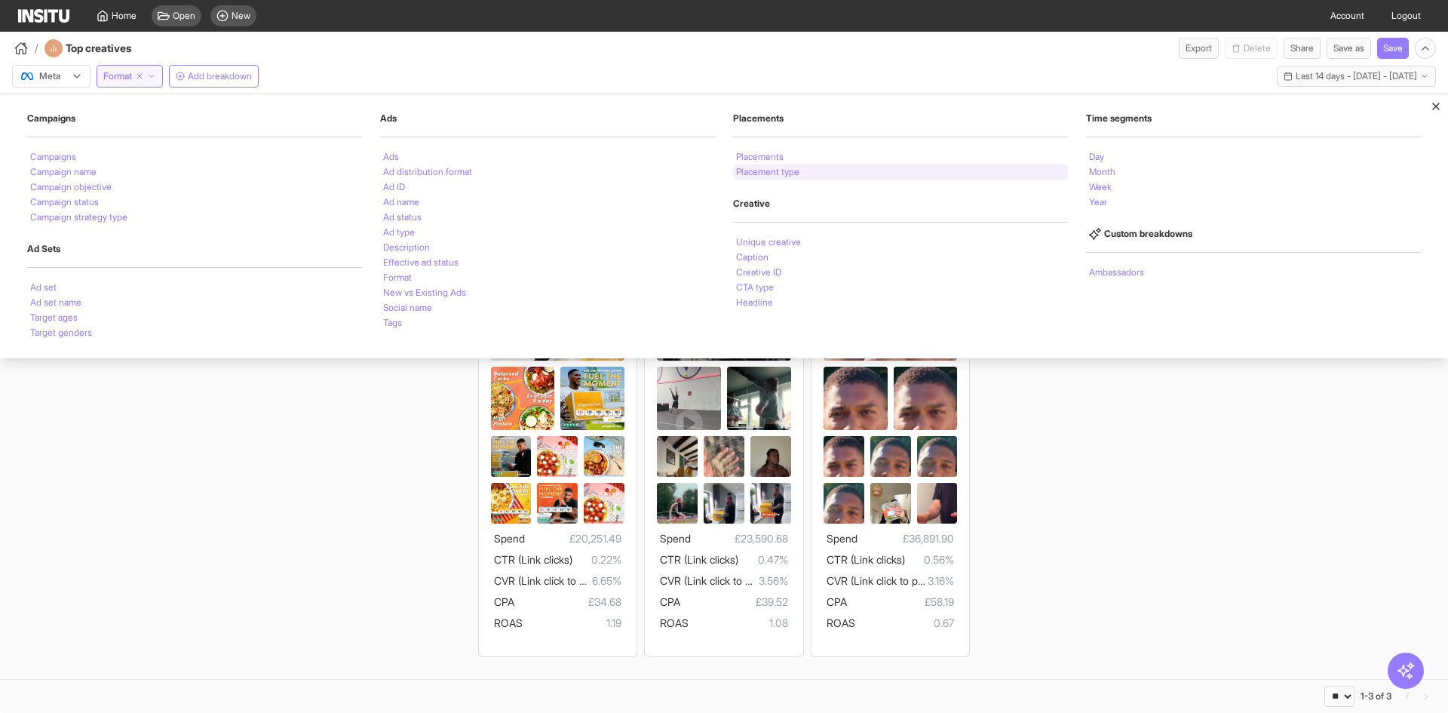
click at [818, 171] on div "Placement type" at bounding box center [900, 171] width 335 height 15
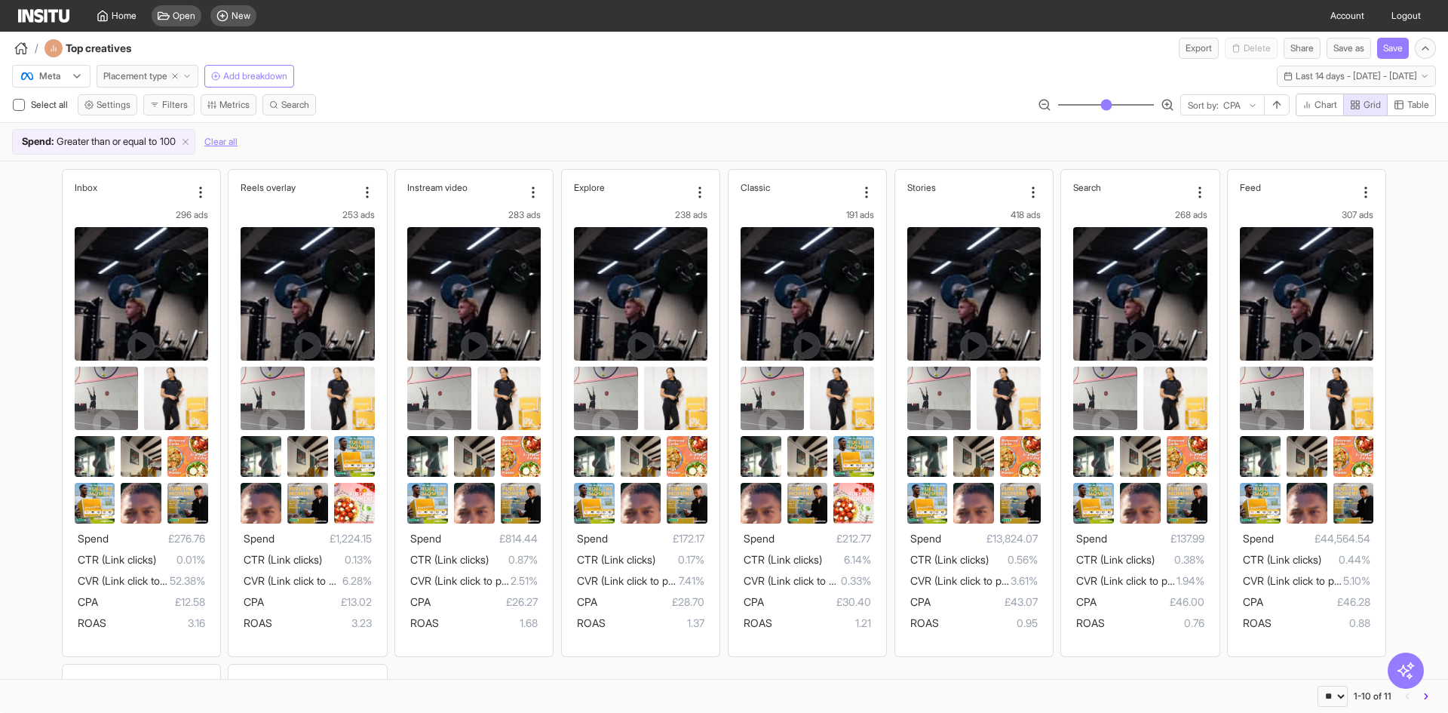
click at [150, 69] on button "Placement type" at bounding box center [148, 76] width 102 height 23
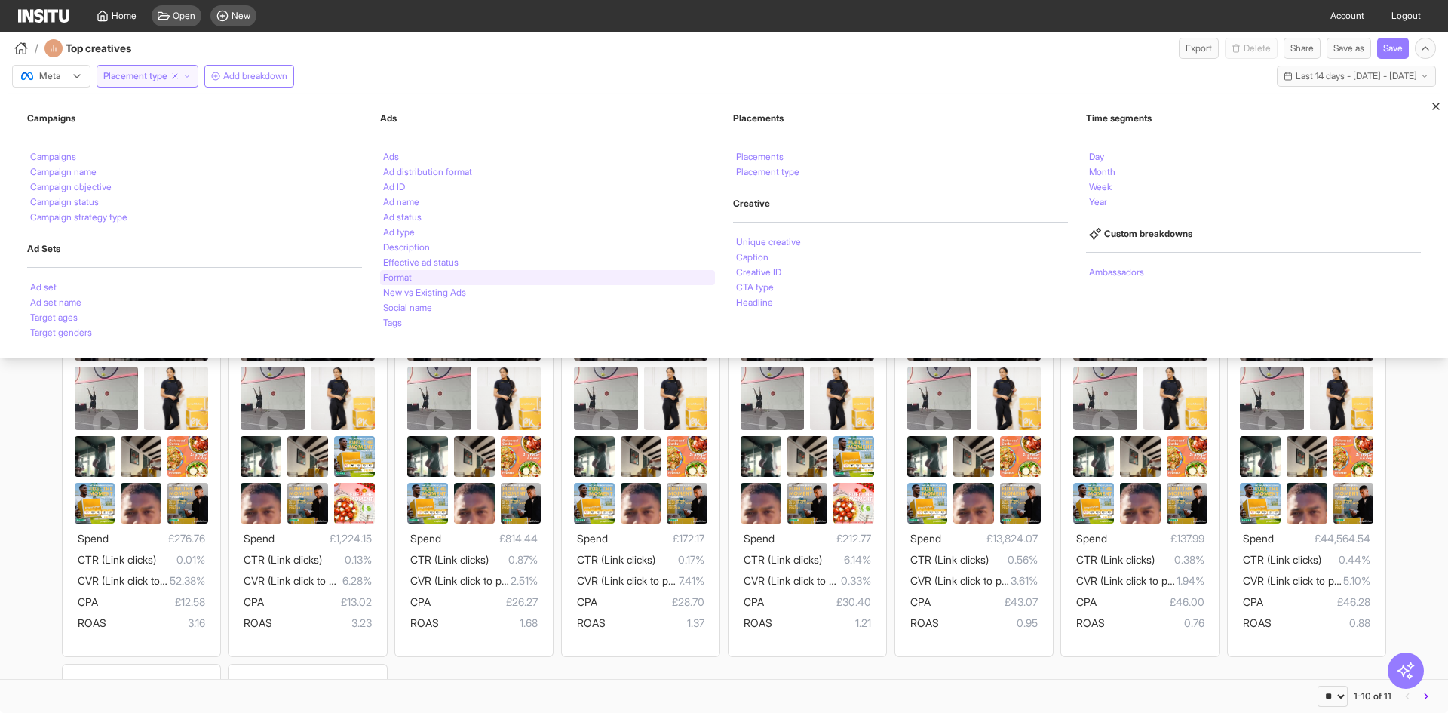
click at [431, 272] on div "Format" at bounding box center [547, 277] width 335 height 15
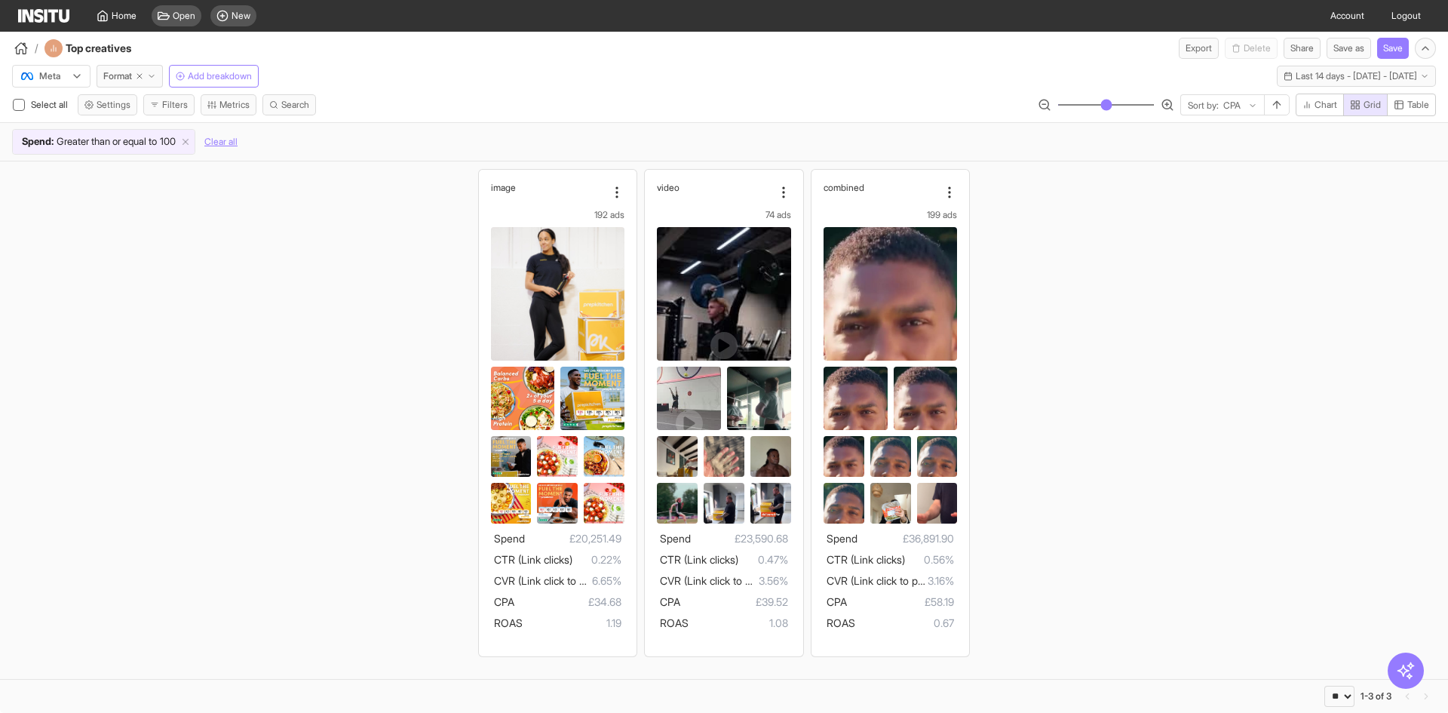
click at [357, 370] on div "image 192 ads Spend £20,251.49 CTR (Link clicks) 0.22% CVR (Link click to purch…" at bounding box center [724, 412] width 1448 height 502
